Goal: Transaction & Acquisition: Purchase product/service

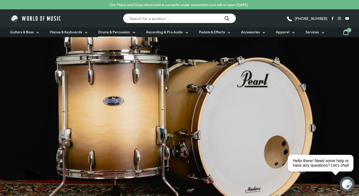
click at [125, 32] on span "Drums & Percussion" at bounding box center [114, 31] width 32 height 5
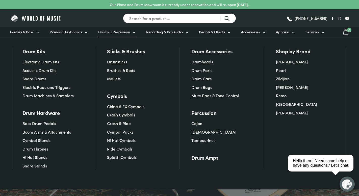
click at [50, 70] on link "Acoustic Drum Kits" at bounding box center [39, 70] width 34 height 6
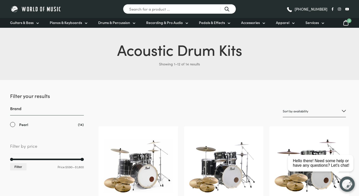
scroll to position [25, 0]
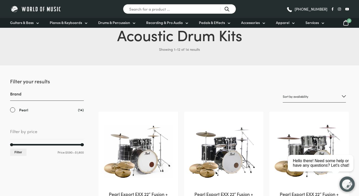
click at [309, 98] on select "Sort by popularity Sort by average rating Sort by latest Sort by price: low to …" at bounding box center [313, 97] width 63 height 12
select select "price"
click at [282, 91] on select "Sort by popularity Sort by average rating Sort by latest Sort by price: low to …" at bounding box center [313, 97] width 63 height 12
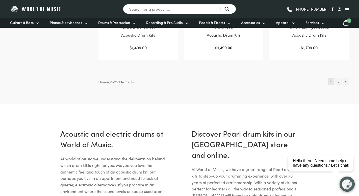
scroll to position [605, 0]
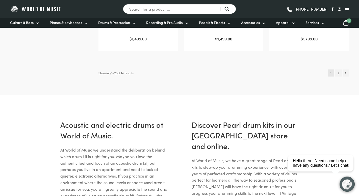
drag, startPoint x: 337, startPoint y: 73, endPoint x: 321, endPoint y: 75, distance: 15.9
click at [336, 74] on link "2" at bounding box center [338, 72] width 7 height 7
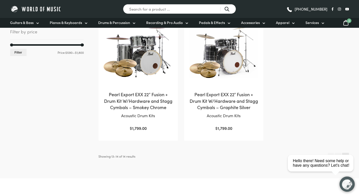
scroll to position [252, 0]
